Goal: Transaction & Acquisition: Purchase product/service

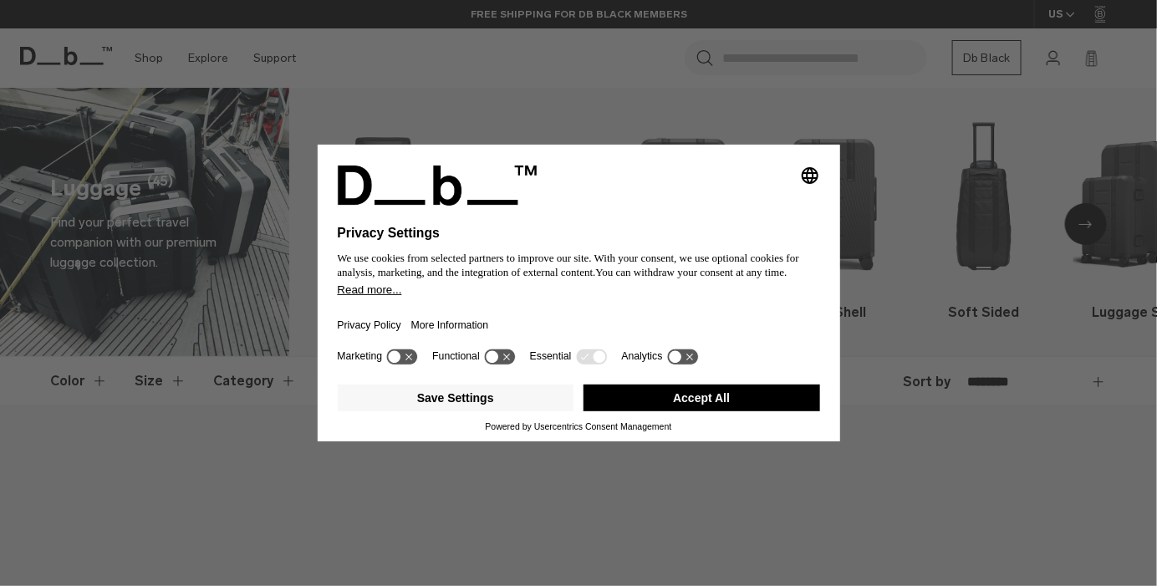
click at [682, 404] on button "Accept All" at bounding box center [702, 398] width 237 height 27
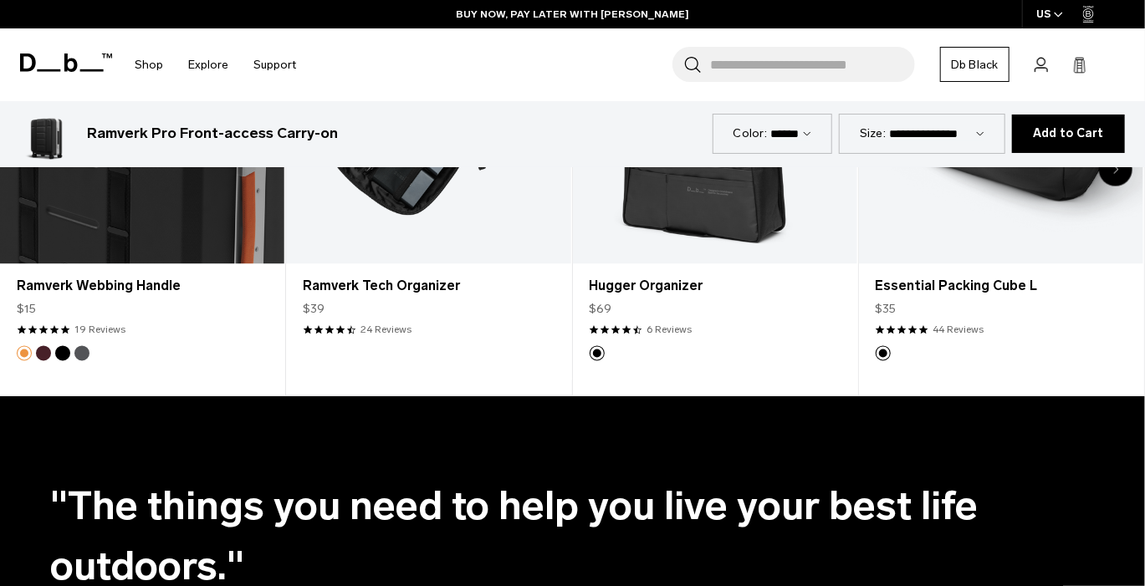
scroll to position [4517, 0]
